Goal: Task Accomplishment & Management: Complete application form

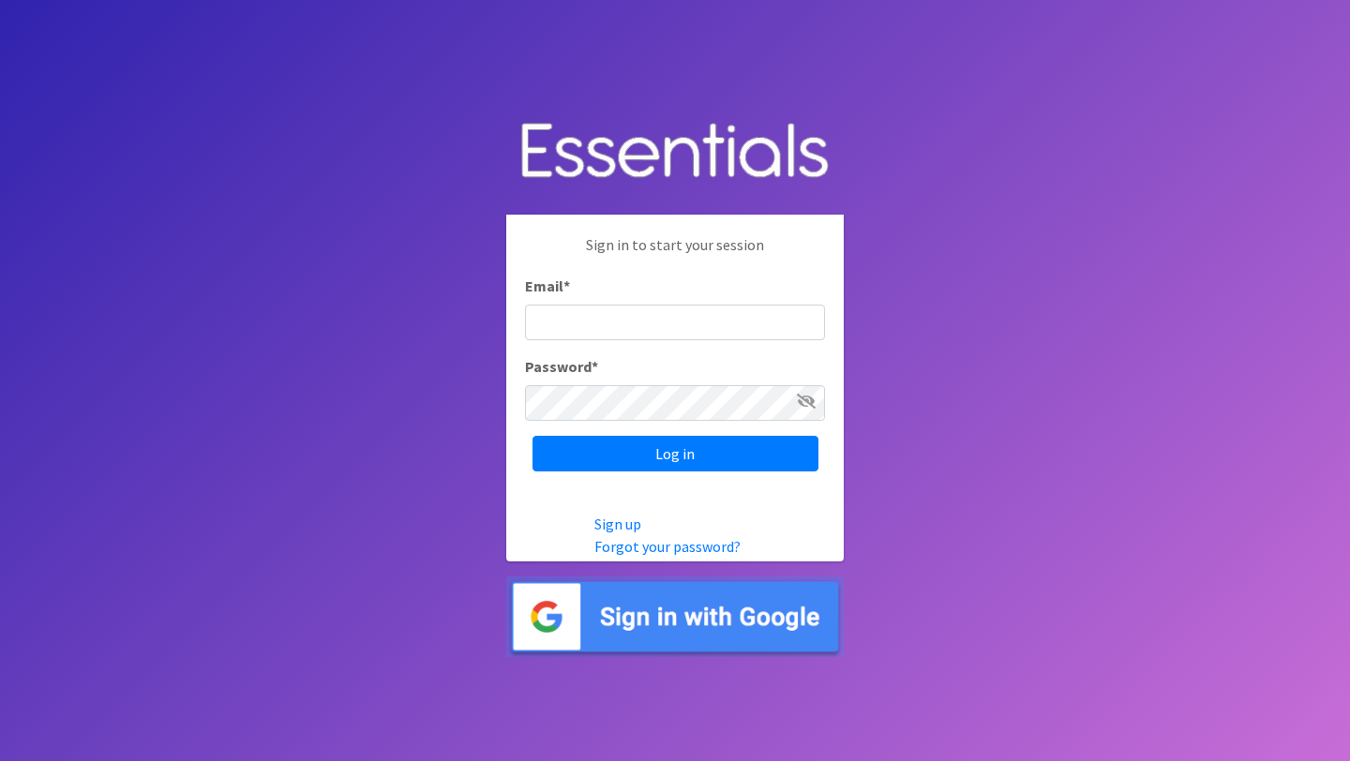
click at [683, 322] on input "Email *" at bounding box center [675, 323] width 300 height 36
type input "[PERSON_NAME][EMAIL_ADDRESS][PERSON_NAME][DOMAIN_NAME]"
click at [532, 436] on input "Log in" at bounding box center [675, 454] width 286 height 36
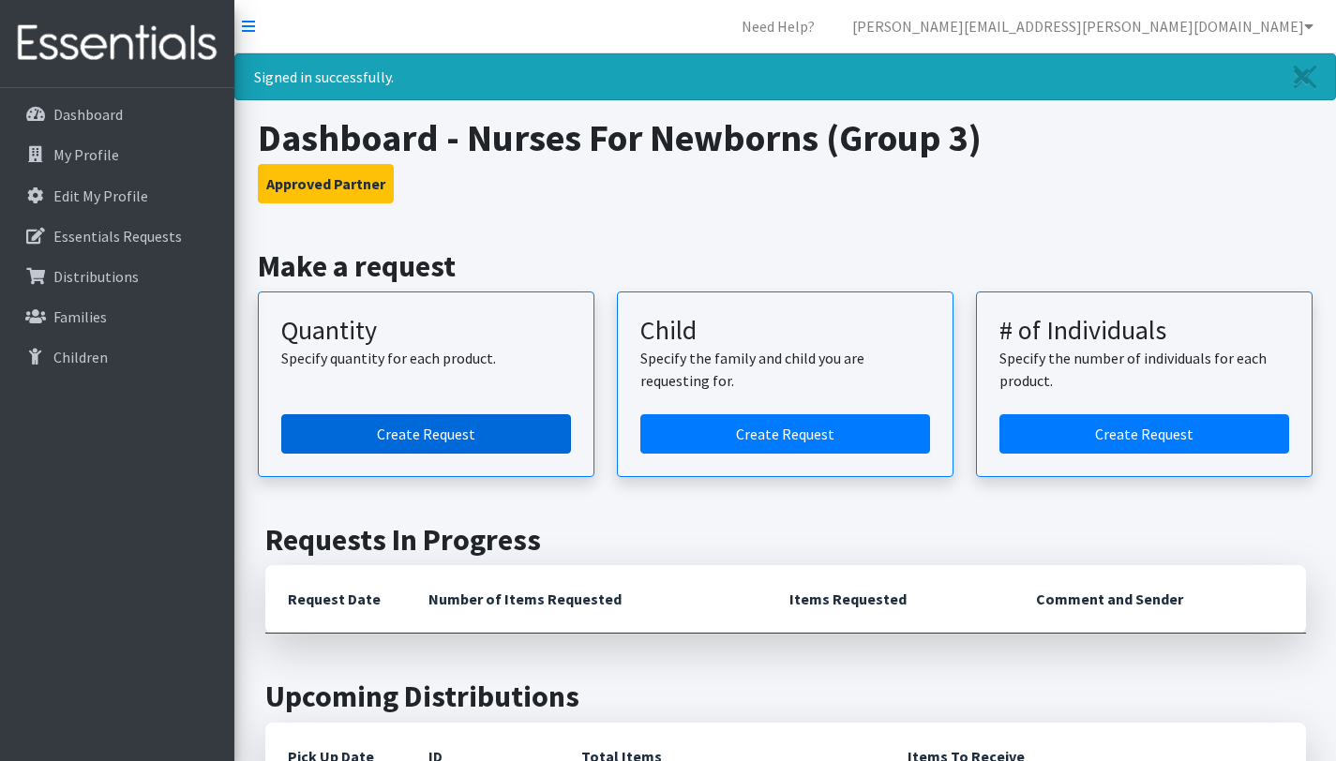
click at [475, 442] on link "Create Request" at bounding box center [426, 433] width 290 height 39
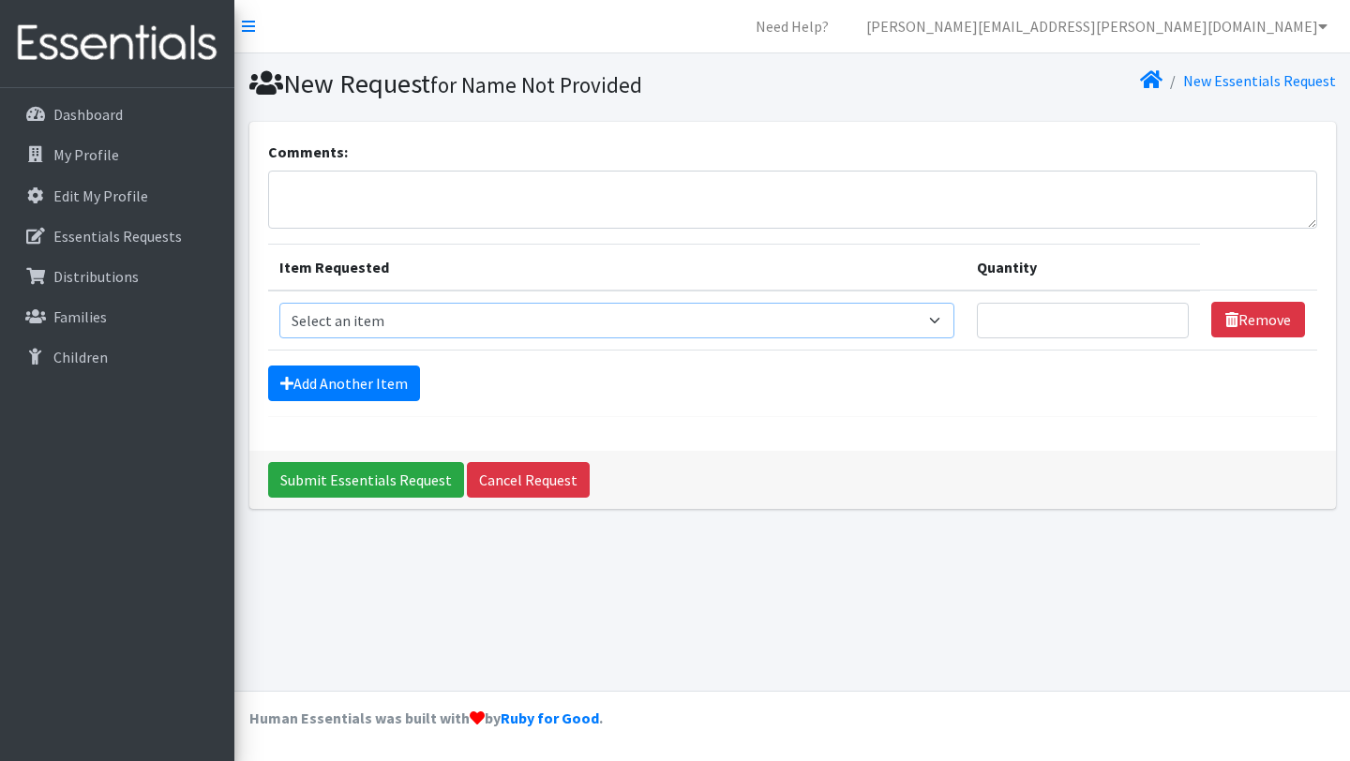
click at [427, 327] on select "Select an item Period Supplies: Mixed Kits (order by bag) Applicator-free tampo…" at bounding box center [617, 321] width 676 height 36
select select "8796"
click at [279, 303] on select "Select an item Period Supplies: Mixed Kits (order by bag) Applicator-free tampo…" at bounding box center [617, 321] width 676 height 36
click at [1014, 298] on td "Quantity" at bounding box center [1083, 321] width 234 height 60
click at [1025, 310] on input "Quantity" at bounding box center [1083, 321] width 212 height 36
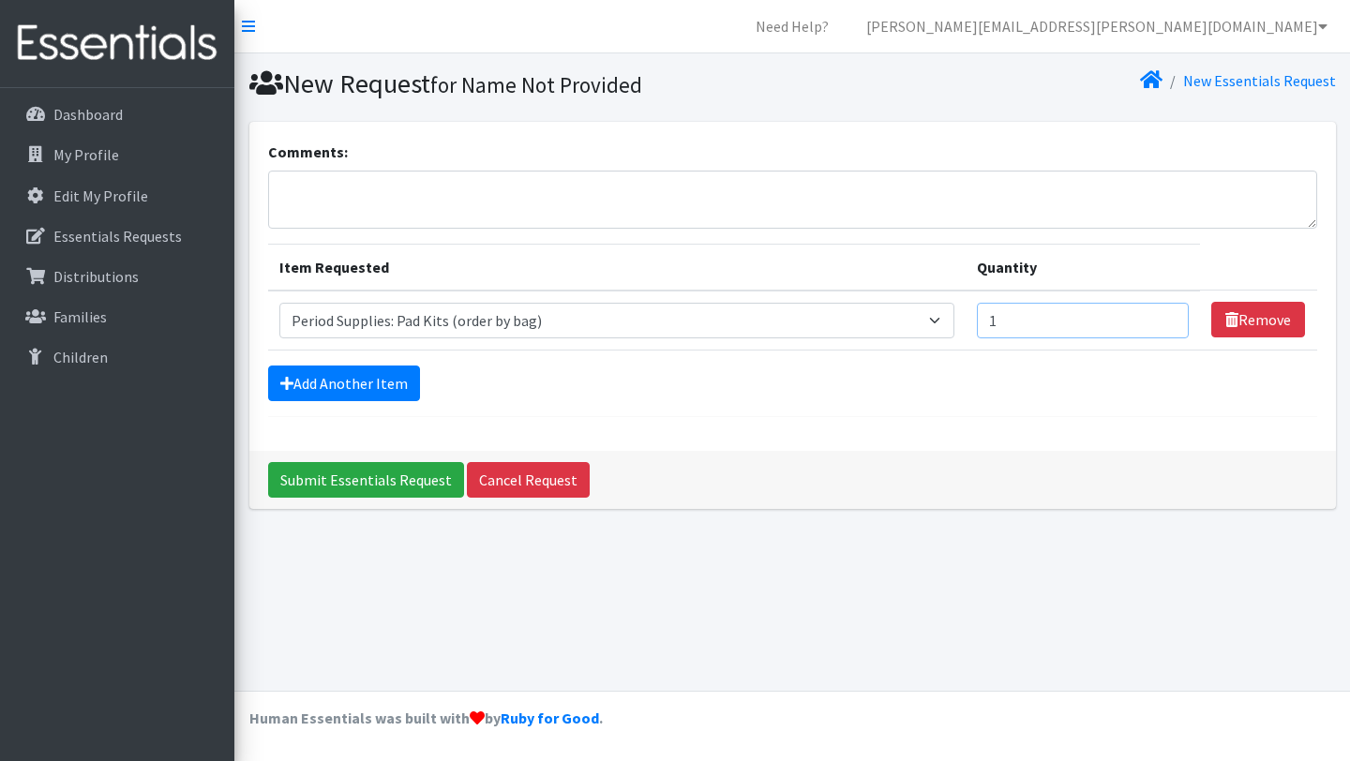
type input "1"
click at [1163, 328] on input "1" at bounding box center [1083, 321] width 212 height 36
click at [350, 387] on link "Add Another Item" at bounding box center [344, 384] width 152 height 36
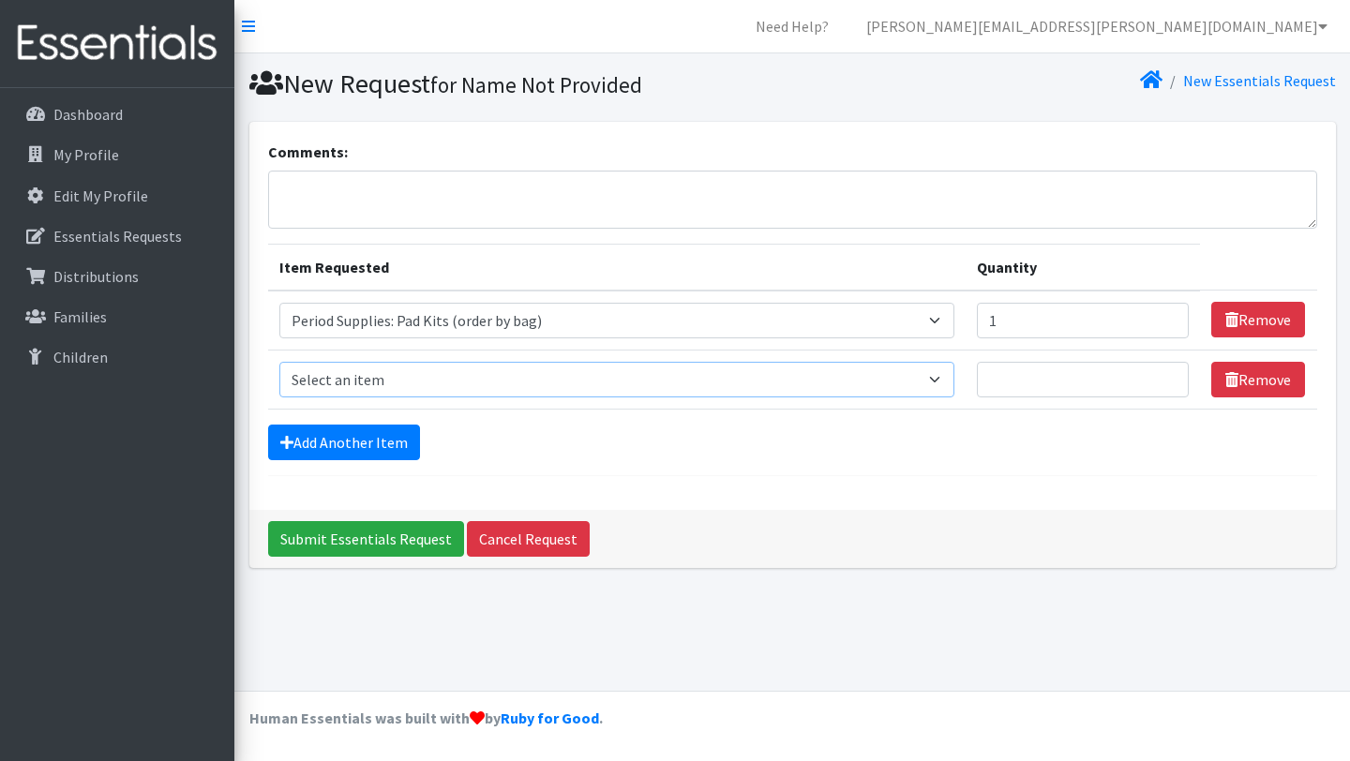
click at [399, 381] on select "Select an item Period Supplies: Mixed Kits (order by bag) Applicator-free tampo…" at bounding box center [617, 380] width 676 height 36
select select "1095"
click at [279, 362] on select "Select an item Period Supplies: Mixed Kits (order by bag) Applicator-free tampo…" at bounding box center [617, 380] width 676 height 36
click at [1035, 382] on input "Quantity" at bounding box center [1083, 380] width 212 height 36
type input "200"
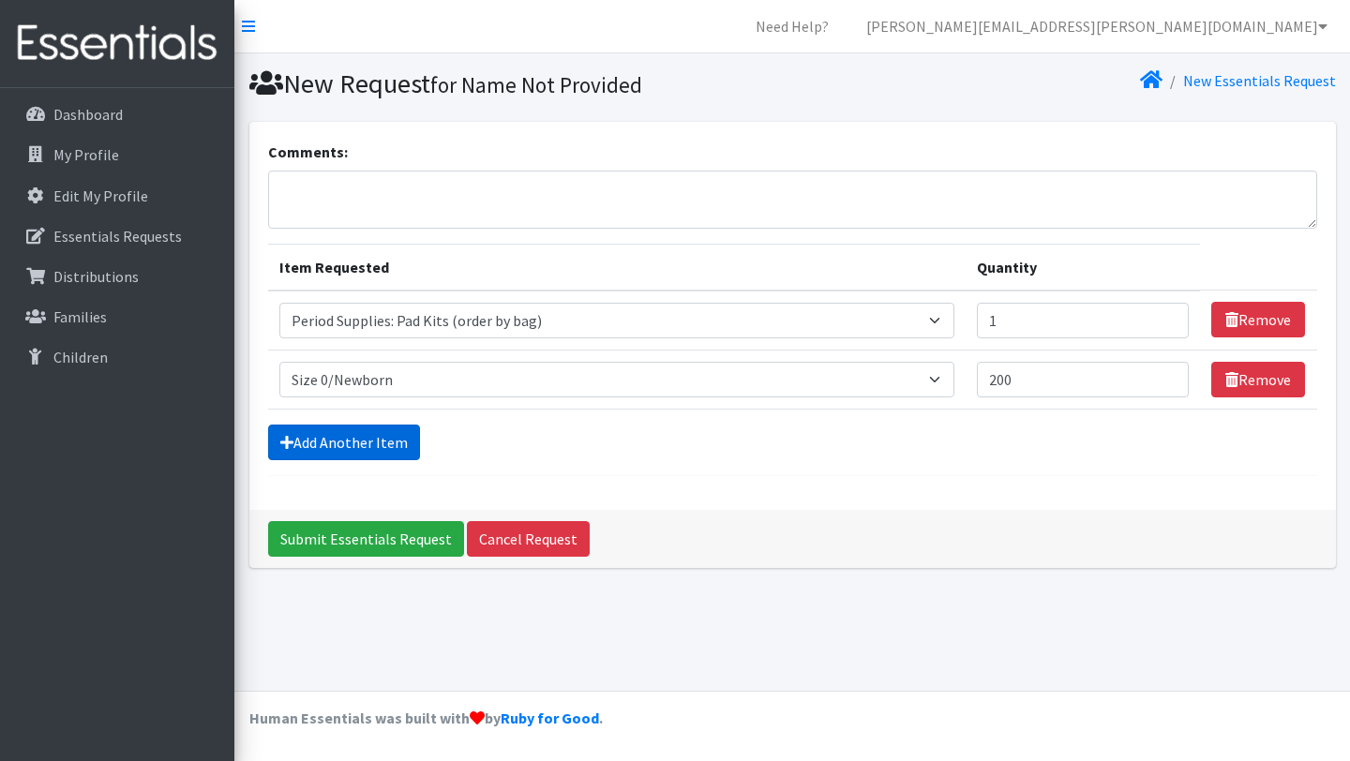
click at [381, 444] on link "Add Another Item" at bounding box center [344, 443] width 152 height 36
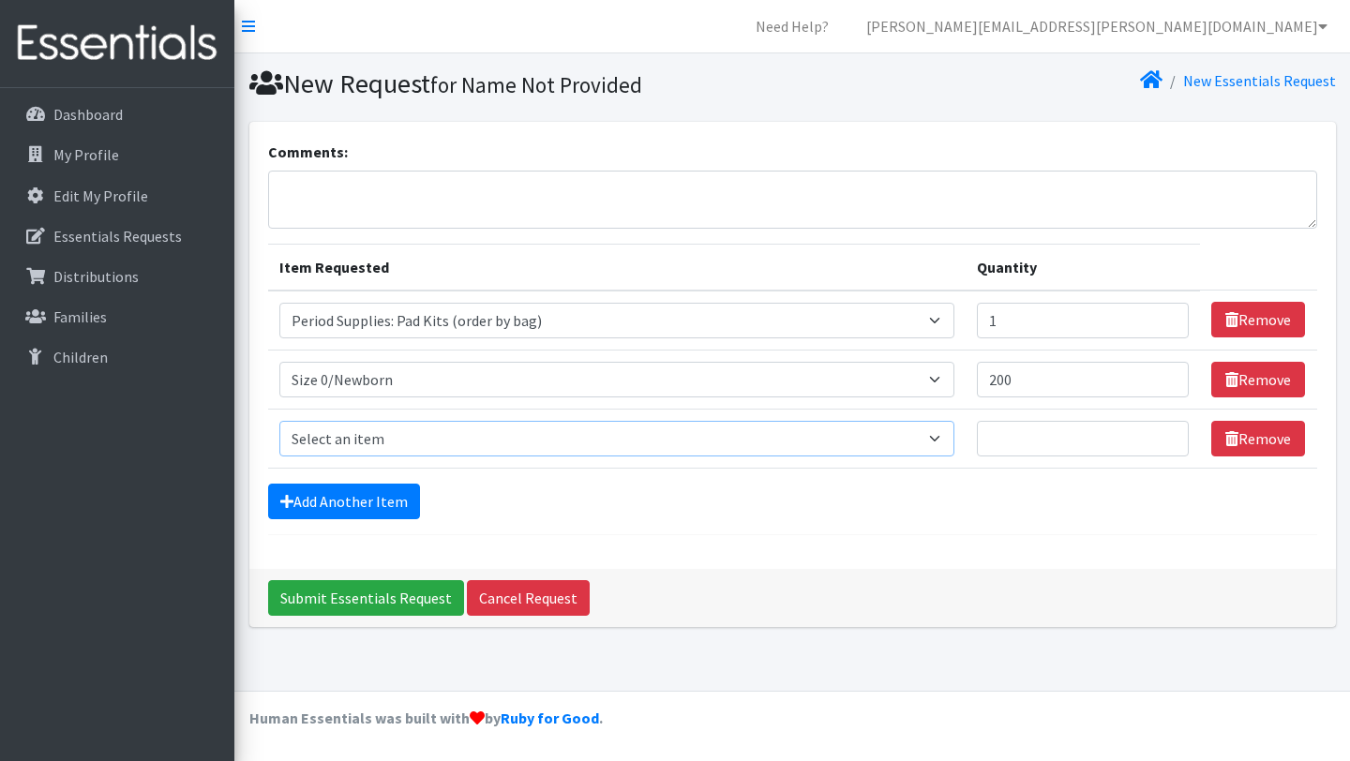
click at [397, 445] on select "Select an item Period Supplies: Mixed Kits (order by bag) Applicator-free tampo…" at bounding box center [617, 439] width 676 height 36
select select "1090"
click at [279, 421] on select "Select an item Period Supplies: Mixed Kits (order by bag) Applicator-free tampo…" at bounding box center [617, 439] width 676 height 36
click at [1062, 442] on input "Quantity" at bounding box center [1083, 439] width 212 height 36
type input "1000"
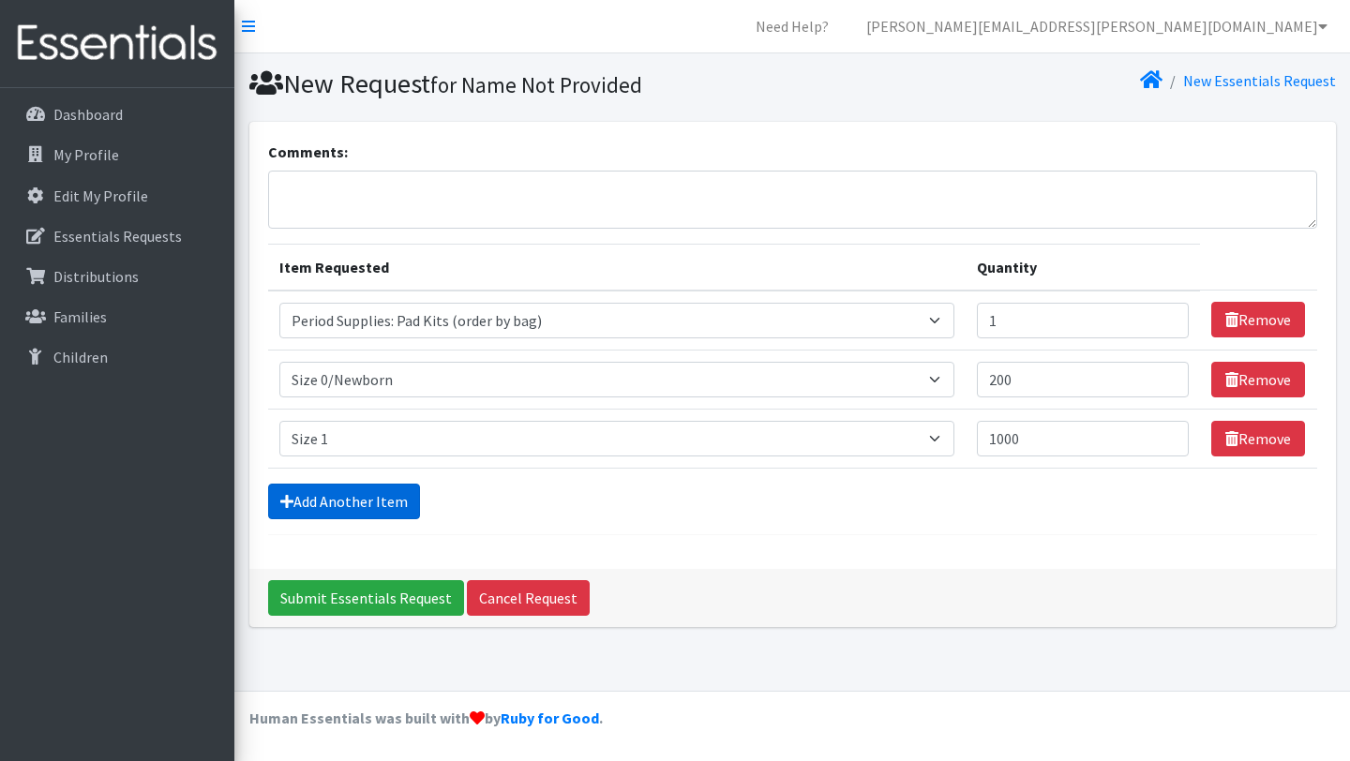
click at [361, 508] on link "Add Another Item" at bounding box center [344, 502] width 152 height 36
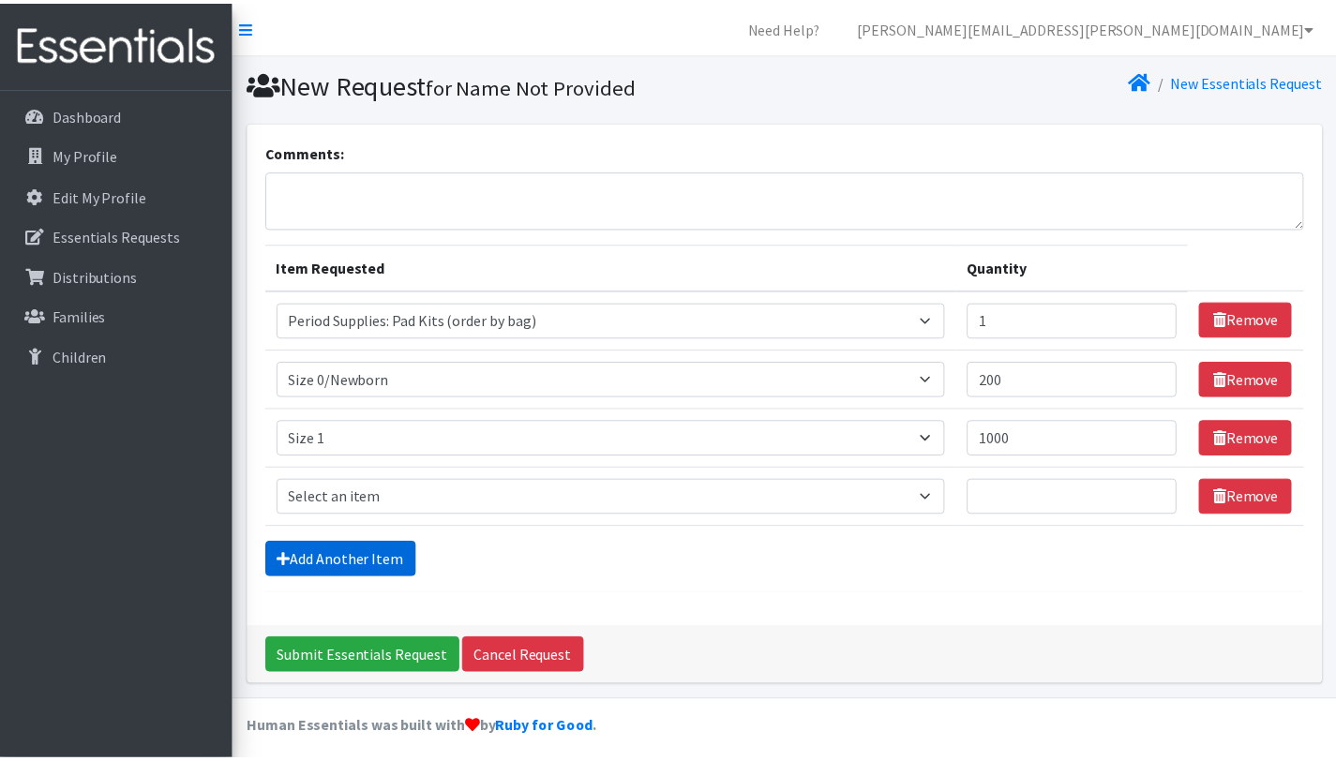
scroll to position [9, 0]
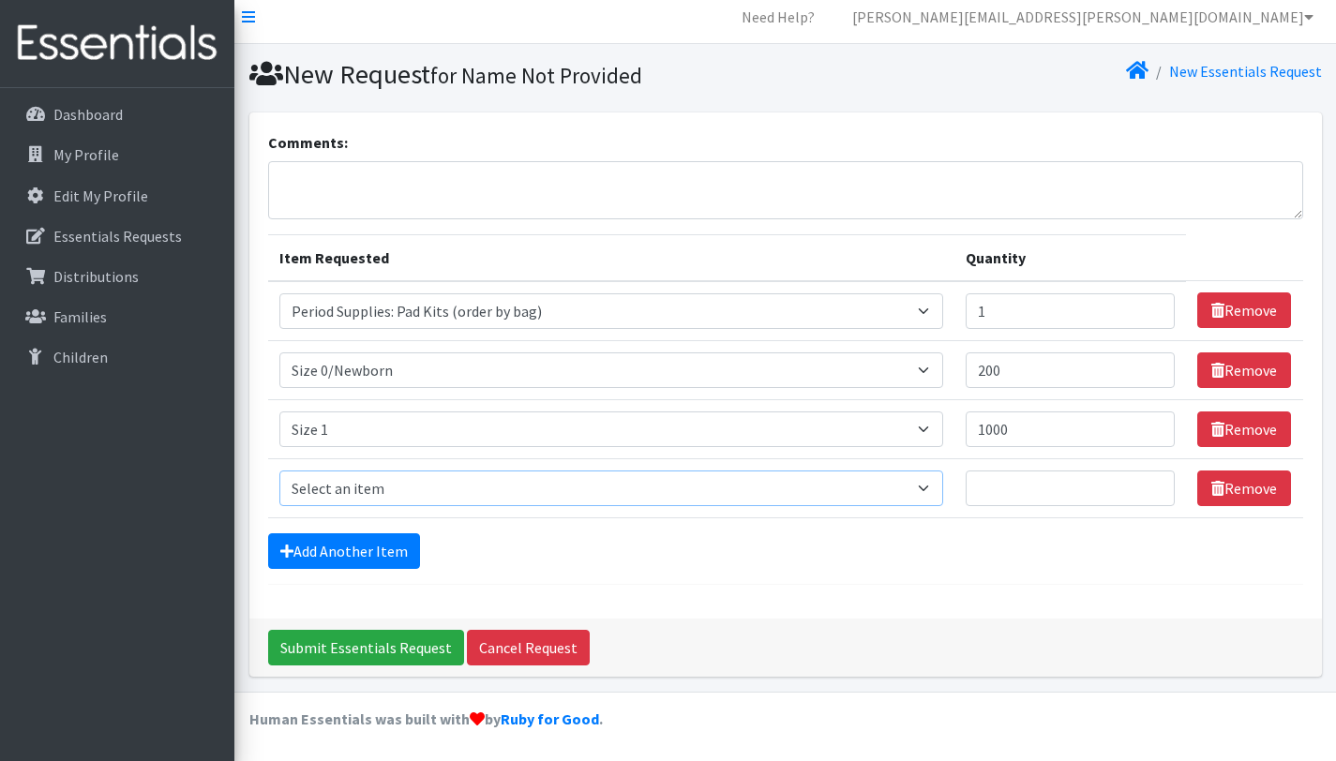
click at [401, 480] on select "Select an item Period Supplies: Mixed Kits (order by bag) Applicator-free tampo…" at bounding box center [611, 489] width 665 height 36
select select "1091"
click at [279, 471] on select "Select an item Period Supplies: Mixed Kits (order by bag) Applicator-free tampo…" at bounding box center [611, 489] width 665 height 36
click at [1042, 493] on input "Quantity" at bounding box center [1070, 489] width 209 height 36
type input "1000"
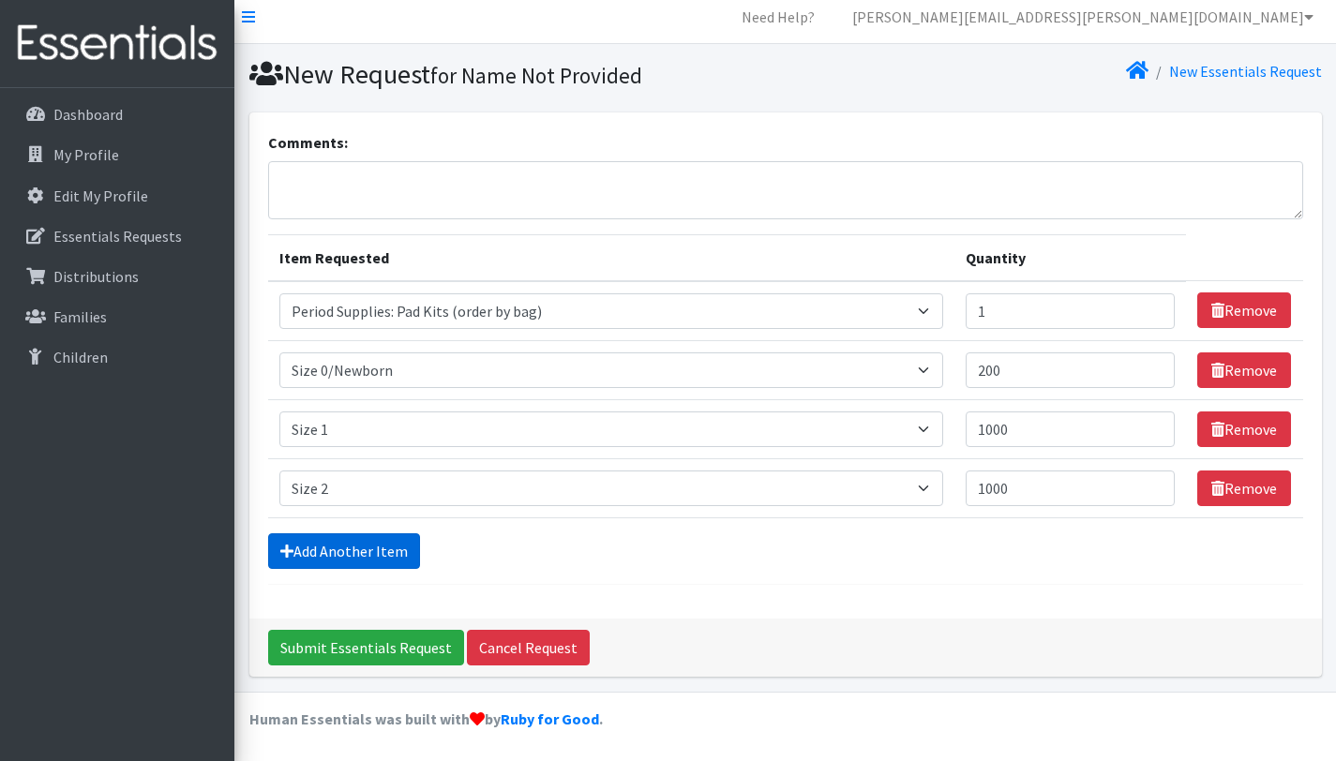
click at [354, 555] on link "Add Another Item" at bounding box center [344, 551] width 152 height 36
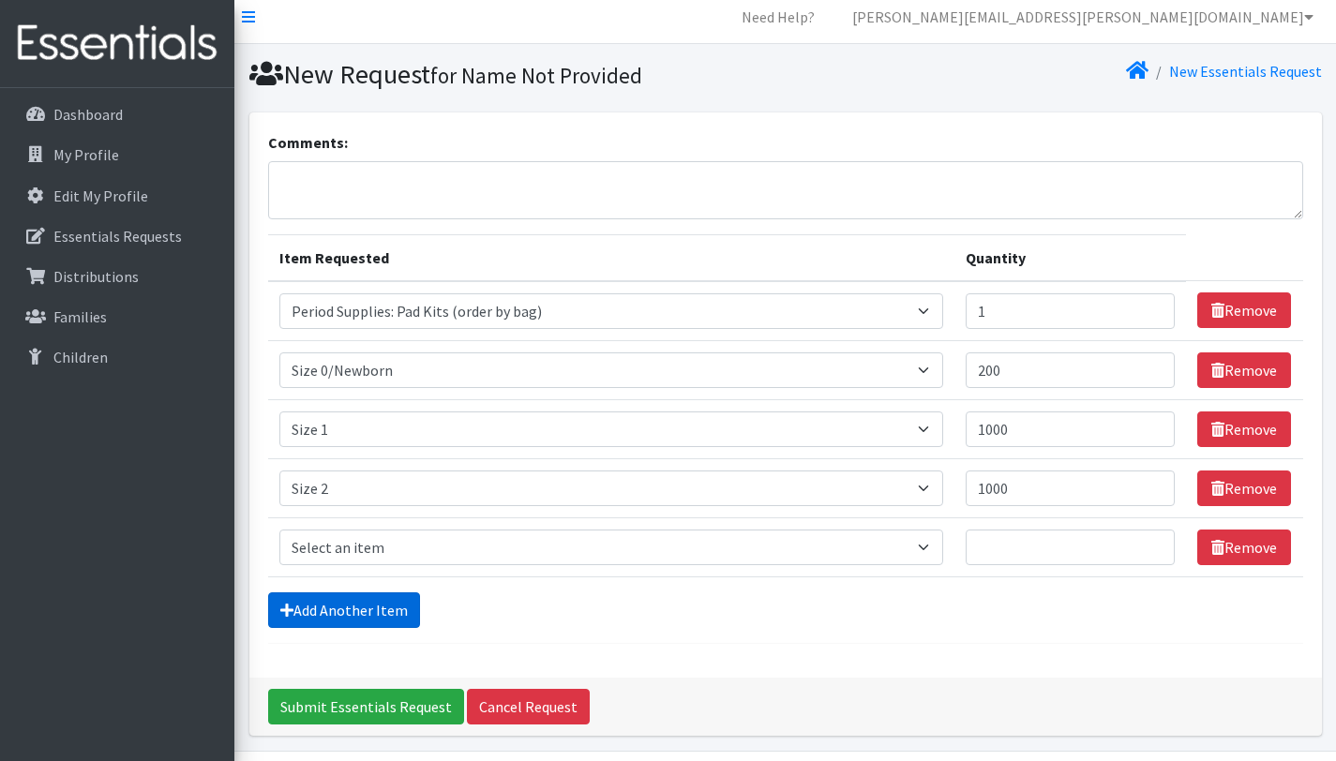
scroll to position [68, 0]
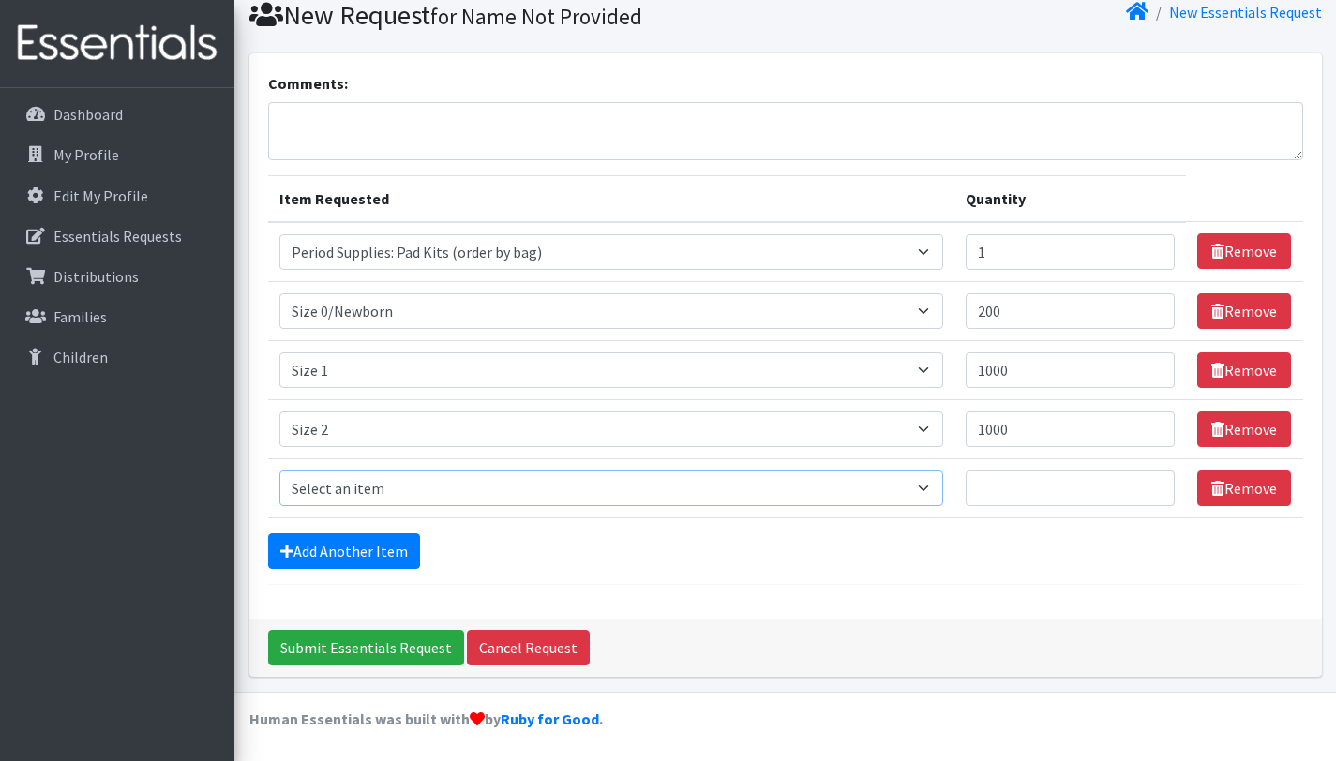
click at [443, 499] on select "Select an item Period Supplies: Mixed Kits (order by bag) Applicator-free tampo…" at bounding box center [611, 489] width 665 height 36
select select "1094"
click at [279, 471] on select "Select an item Period Supplies: Mixed Kits (order by bag) Applicator-free tampo…" at bounding box center [611, 489] width 665 height 36
click at [1056, 496] on input "Quantity" at bounding box center [1070, 489] width 209 height 36
type input "1000"
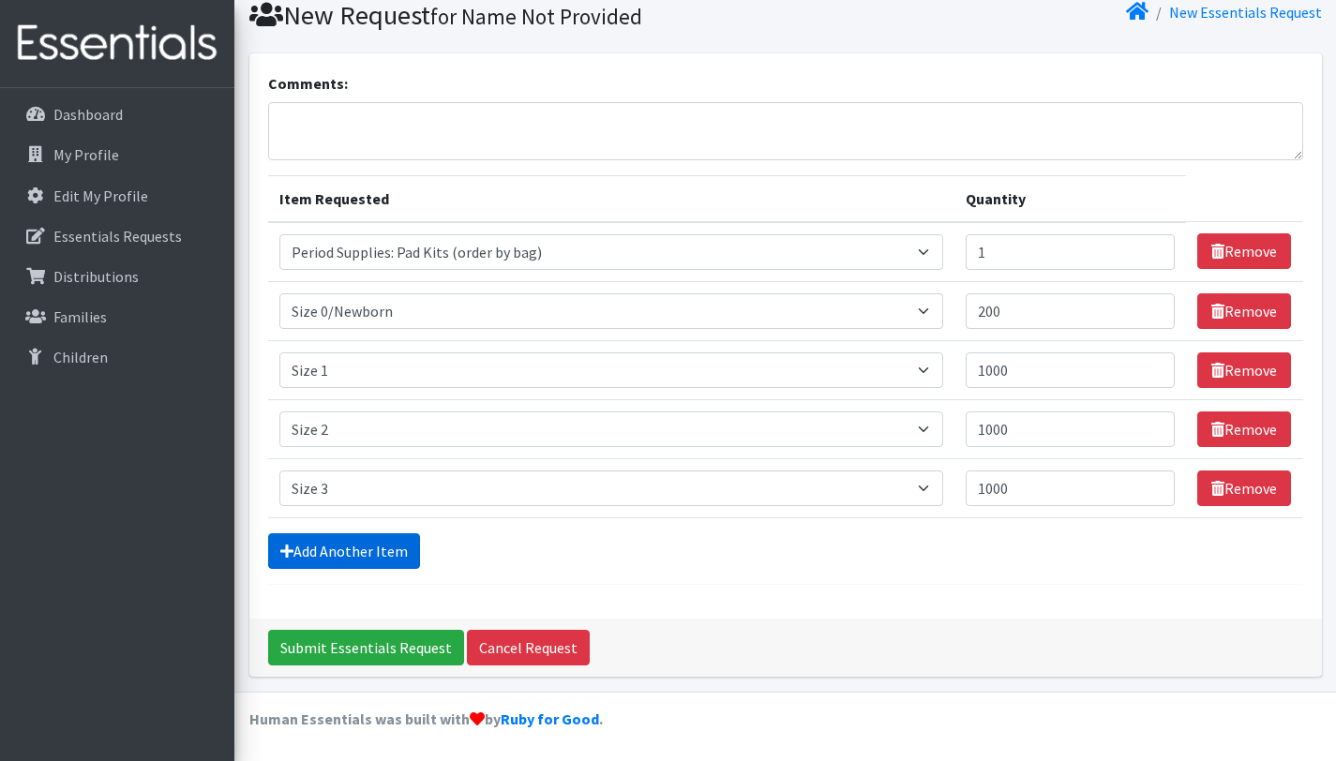
click at [332, 557] on link "Add Another Item" at bounding box center [344, 551] width 152 height 36
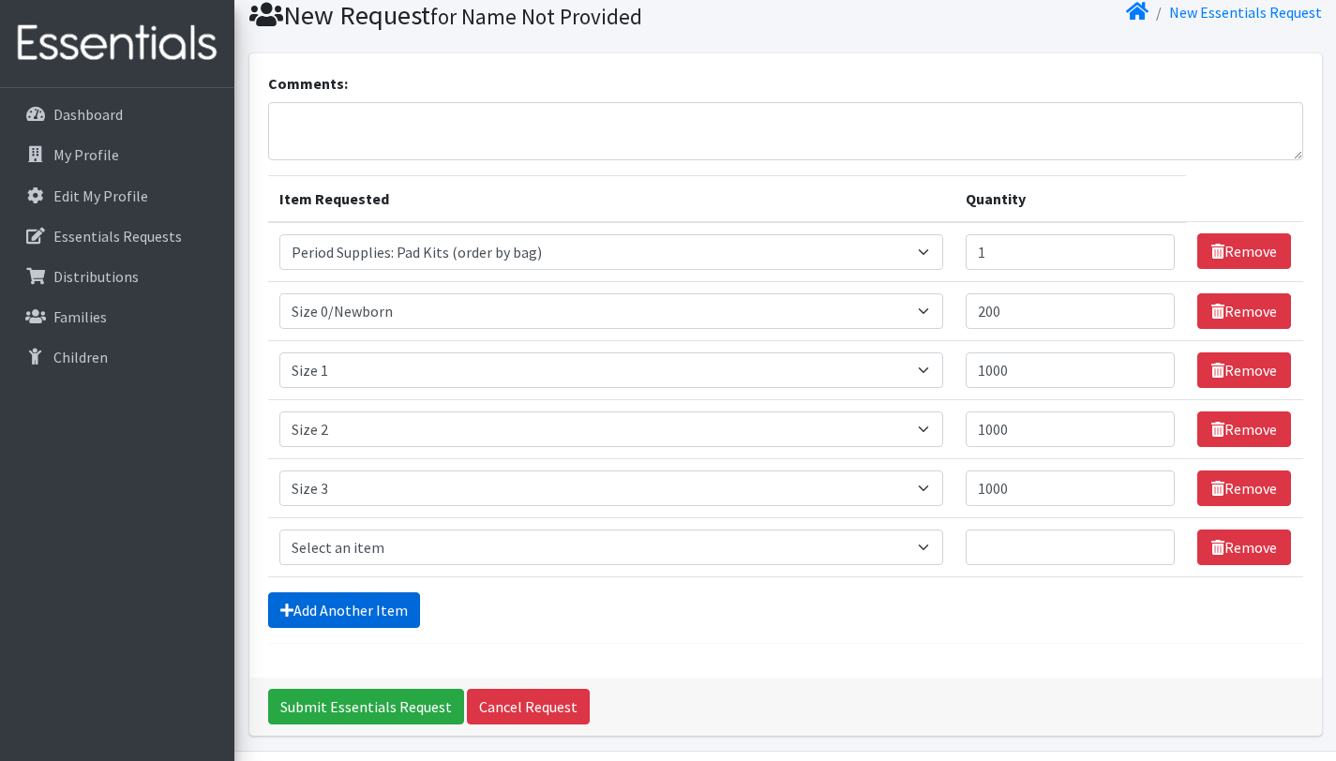
scroll to position [127, 0]
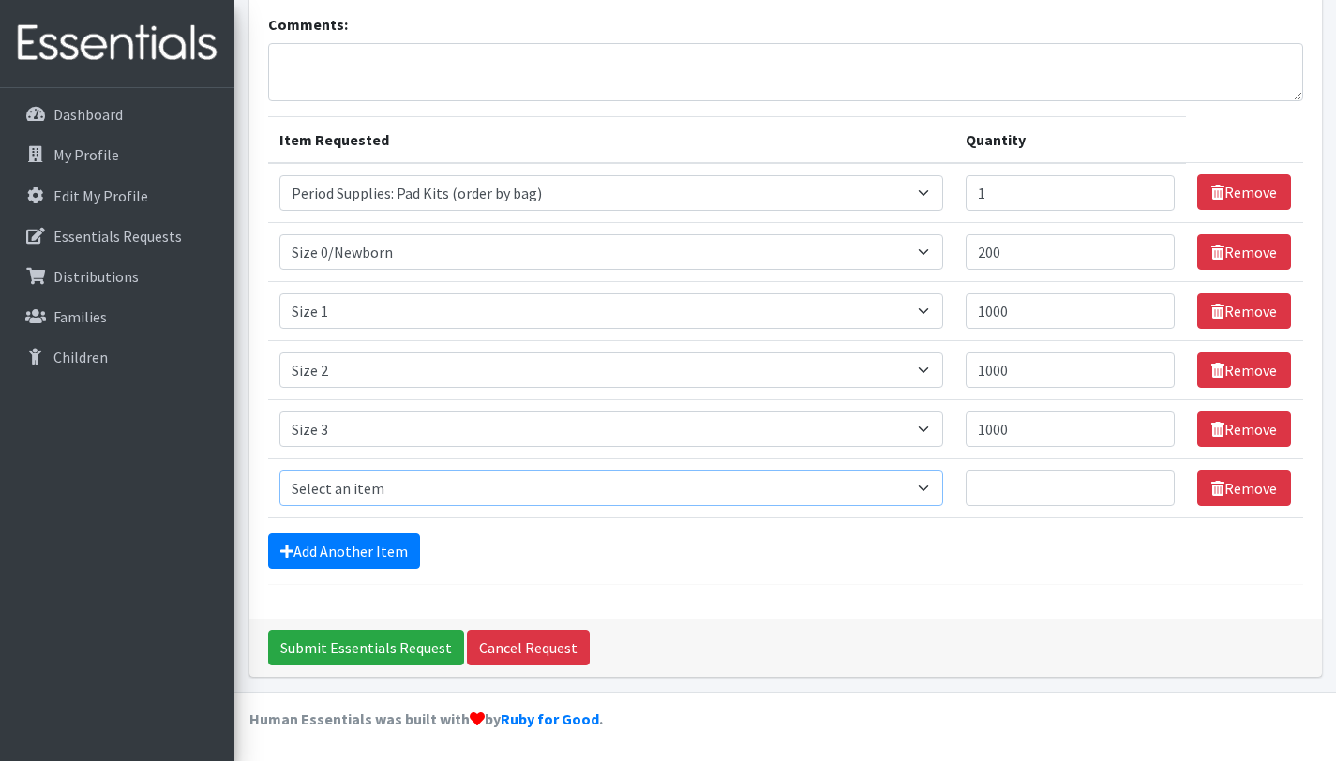
click at [412, 488] on select "Select an item Period Supplies: Mixed Kits (order by bag) Applicator-free tampo…" at bounding box center [611, 489] width 665 height 36
select select "1097"
click at [279, 471] on select "Select an item Period Supplies: Mixed Kits (order by bag) Applicator-free tampo…" at bounding box center [611, 489] width 665 height 36
click at [1052, 487] on input "Quantity" at bounding box center [1070, 489] width 209 height 36
type input "2000"
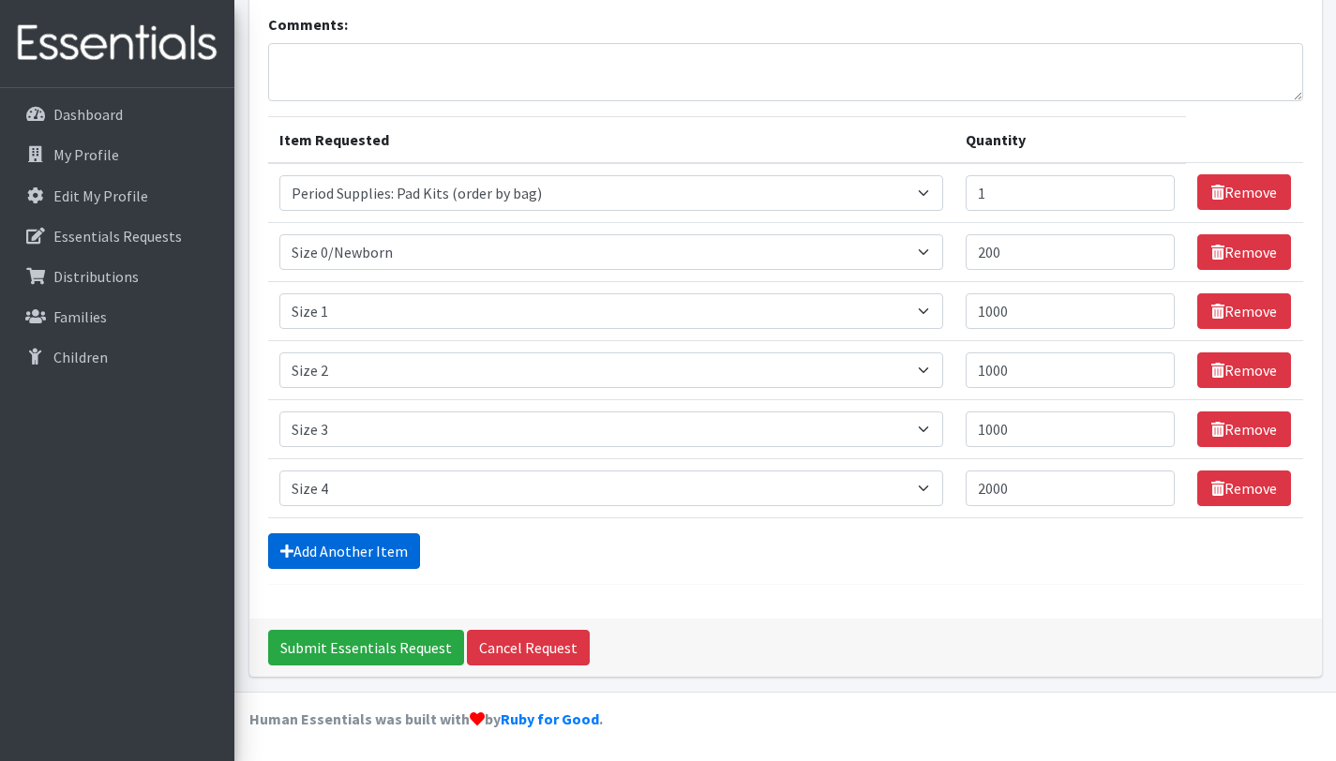
click at [389, 542] on link "Add Another Item" at bounding box center [344, 551] width 152 height 36
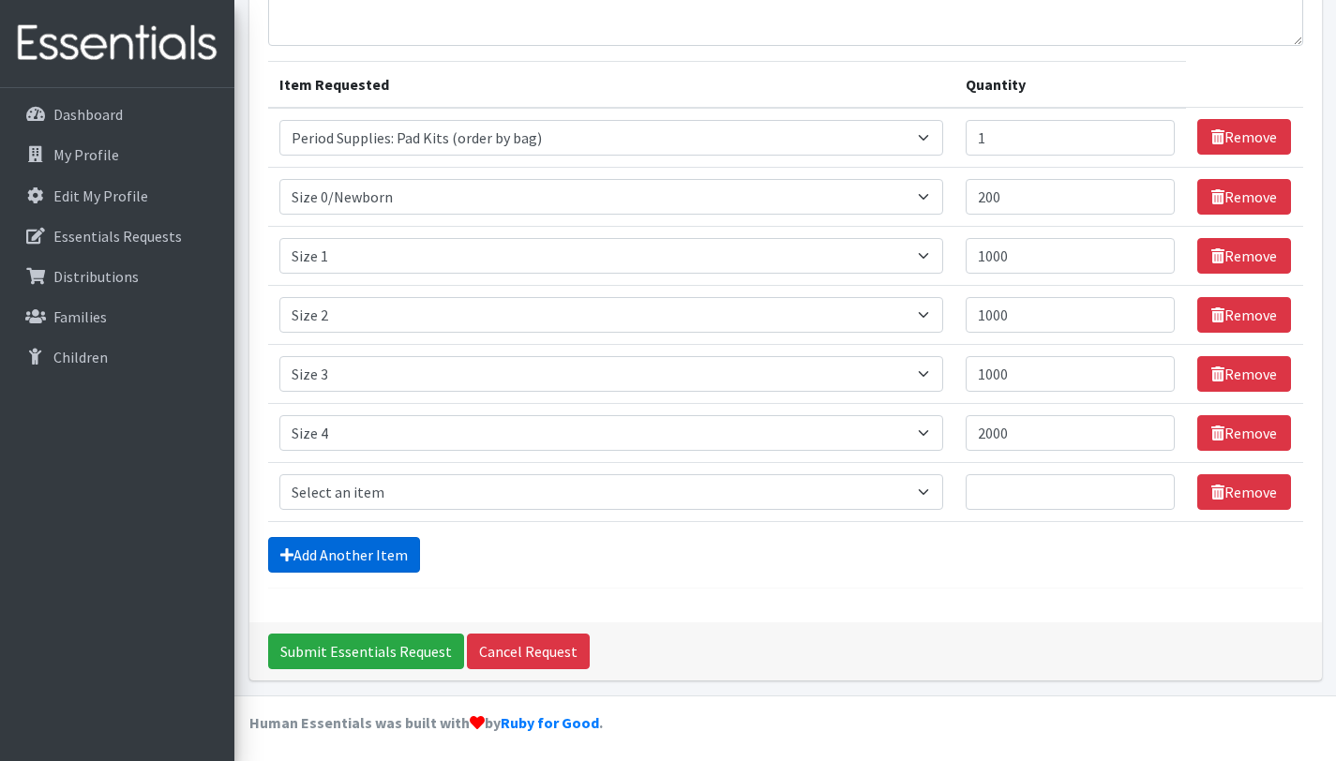
scroll to position [187, 0]
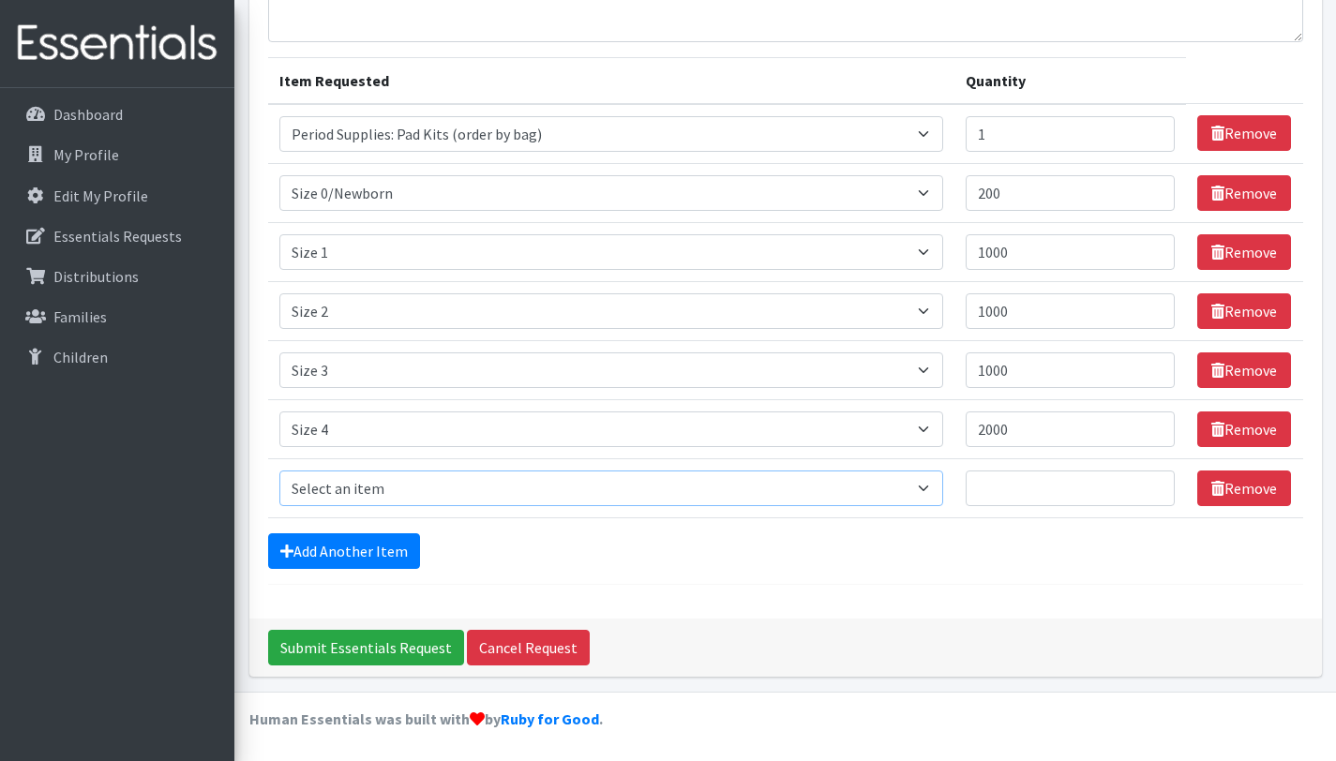
click at [423, 494] on select "Select an item Period Supplies: Mixed Kits (order by bag) Applicator-free tampo…" at bounding box center [611, 489] width 665 height 36
select select "1098"
click at [279, 471] on select "Select an item Period Supplies: Mixed Kits (order by bag) Applicator-free tampo…" at bounding box center [611, 489] width 665 height 36
click at [1026, 495] on input "Quantity" at bounding box center [1070, 489] width 209 height 36
type input "2000"
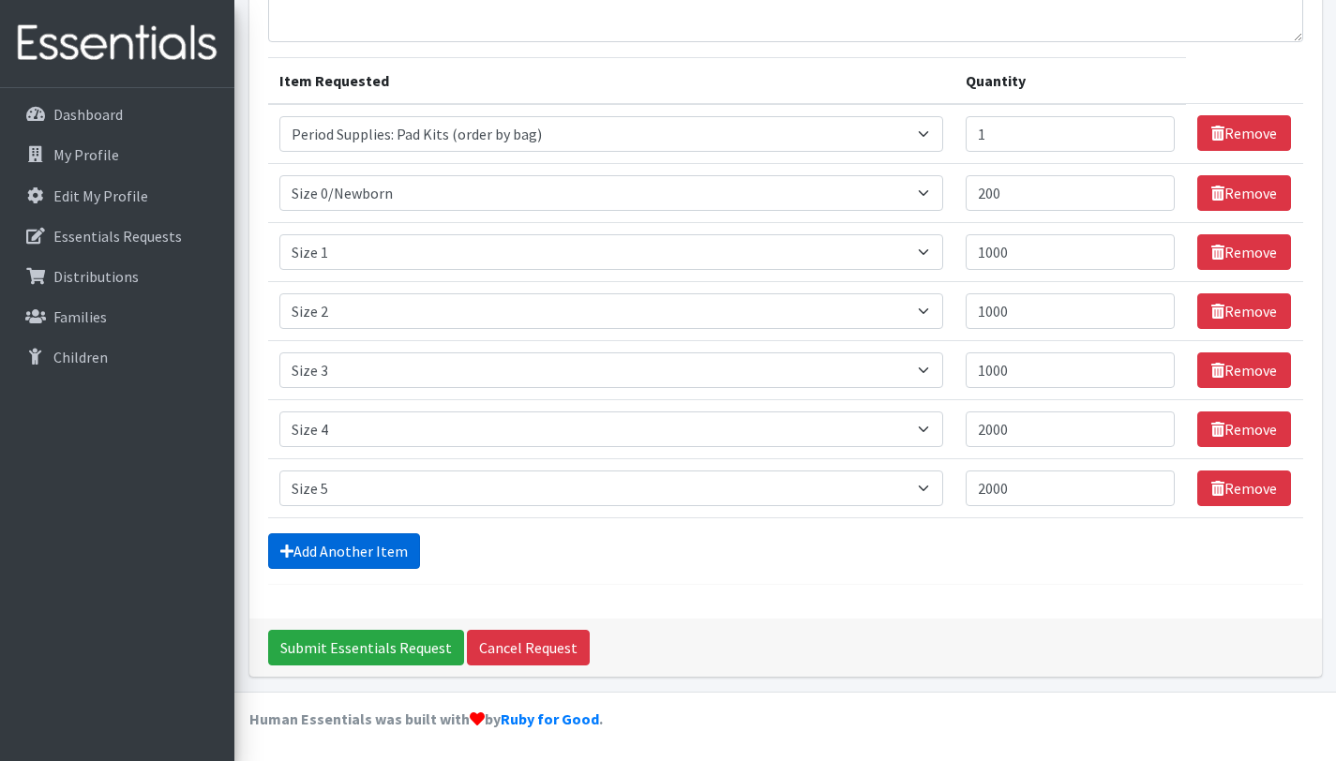
click at [364, 558] on link "Add Another Item" at bounding box center [344, 551] width 152 height 36
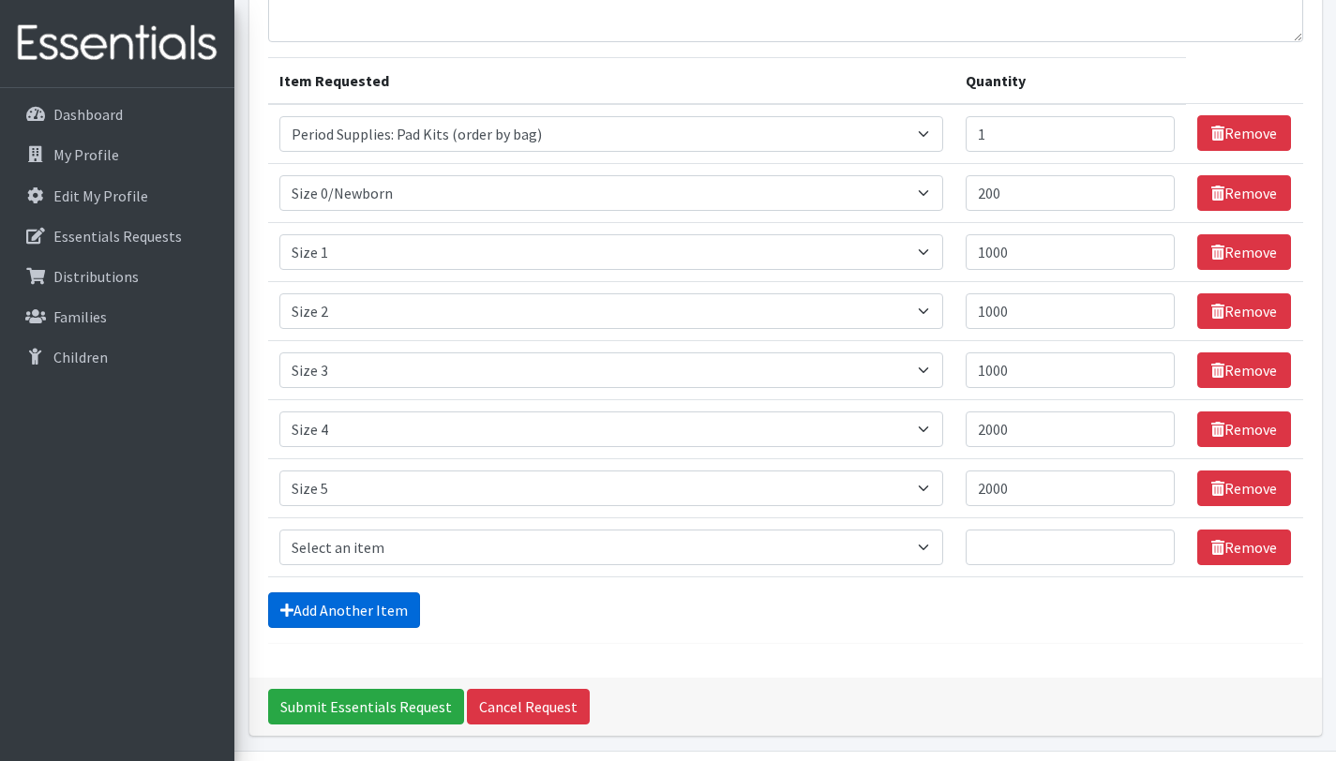
scroll to position [246, 0]
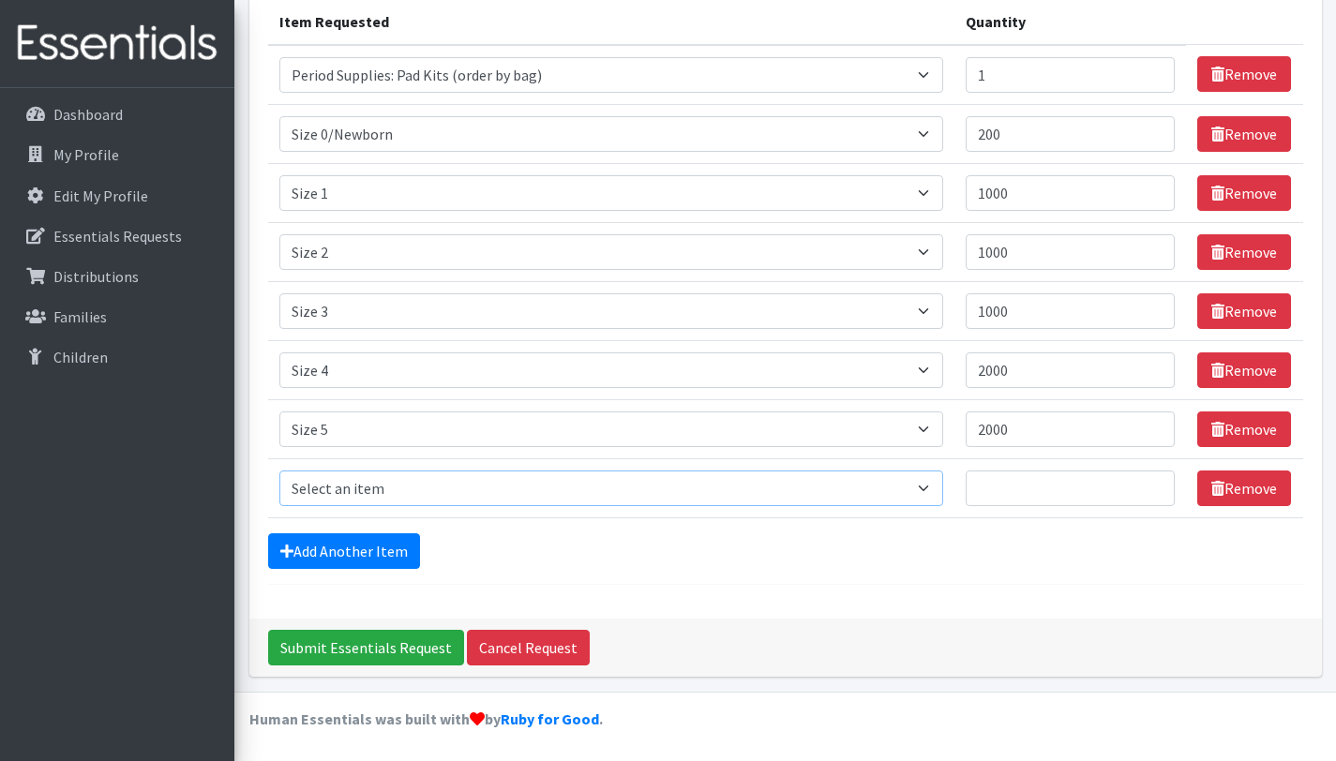
click at [392, 490] on select "Select an item Period Supplies: Mixed Kits (order by bag) Applicator-free tampo…" at bounding box center [611, 489] width 665 height 36
select select "1100"
click at [279, 471] on select "Select an item Period Supplies: Mixed Kits (order by bag) Applicator-free tampo…" at bounding box center [611, 489] width 665 height 36
click at [1019, 490] on input "Quantity" at bounding box center [1070, 489] width 209 height 36
type input "2000"
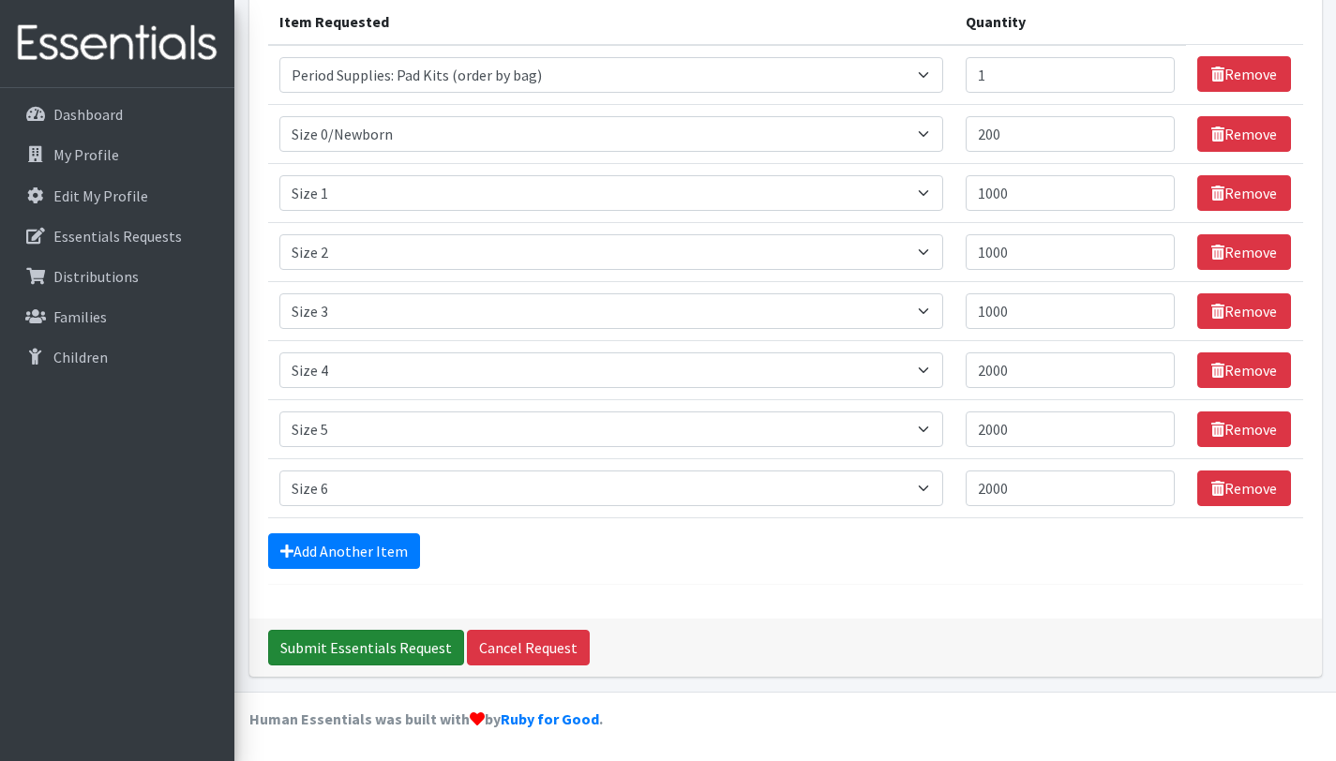
click at [357, 650] on input "Submit Essentials Request" at bounding box center [366, 648] width 196 height 36
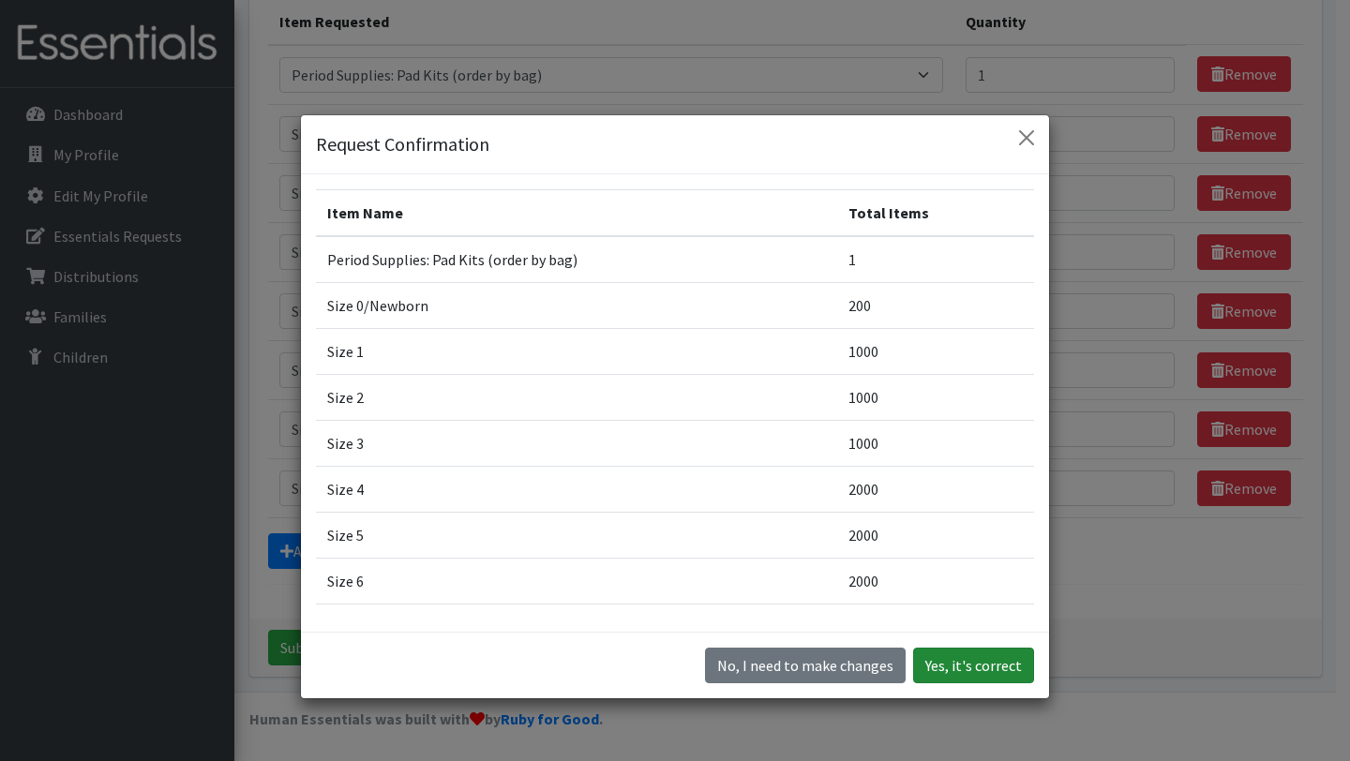
click at [1007, 664] on button "Yes, it's correct" at bounding box center [973, 666] width 121 height 36
